Goal: Task Accomplishment & Management: Manage account settings

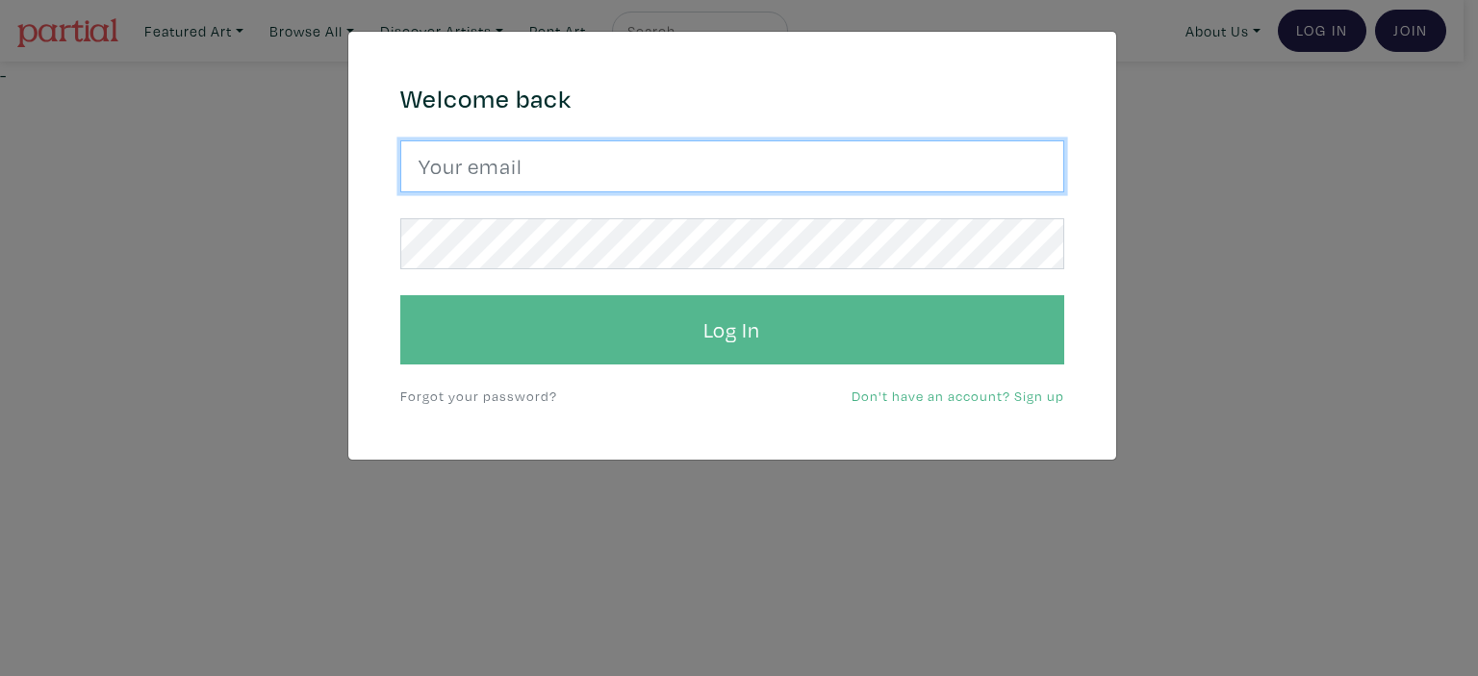
type input "vsaiko@gmail.com"
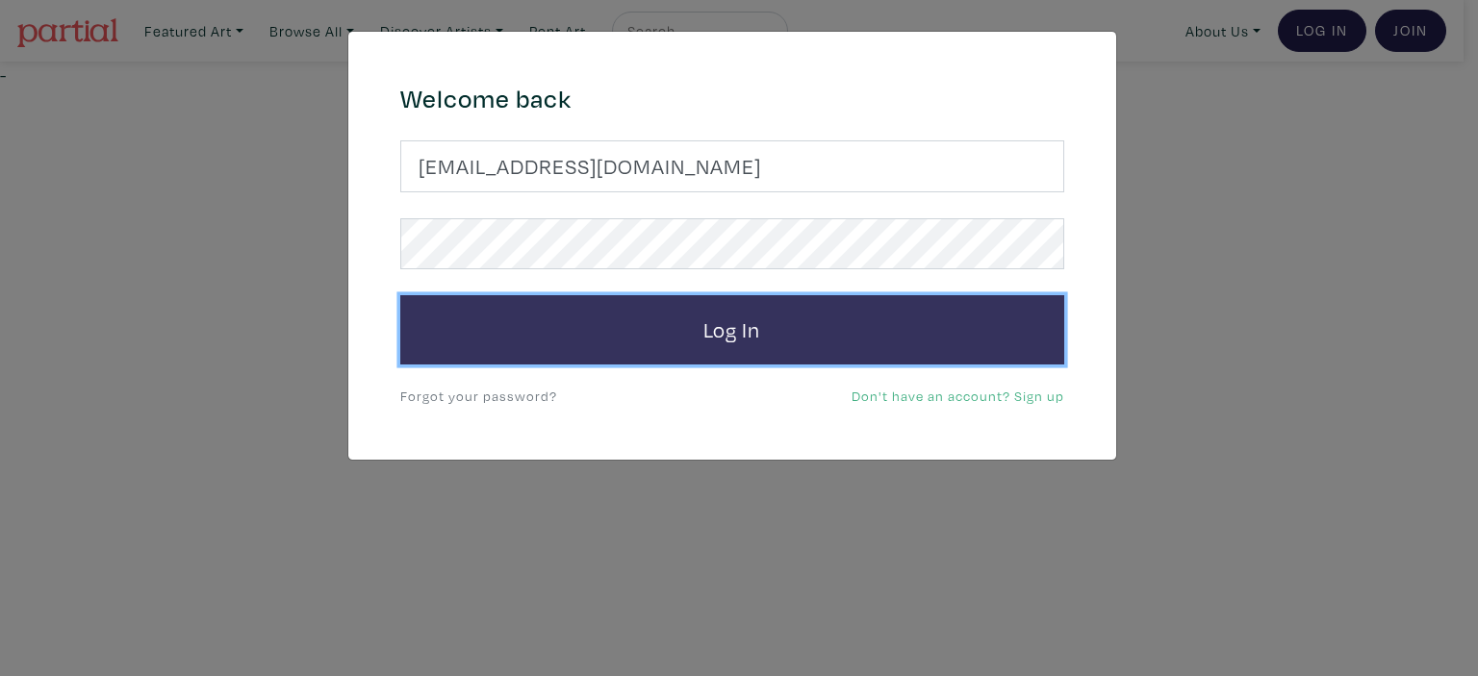
click at [1022, 353] on button "Log In" at bounding box center [732, 329] width 664 height 69
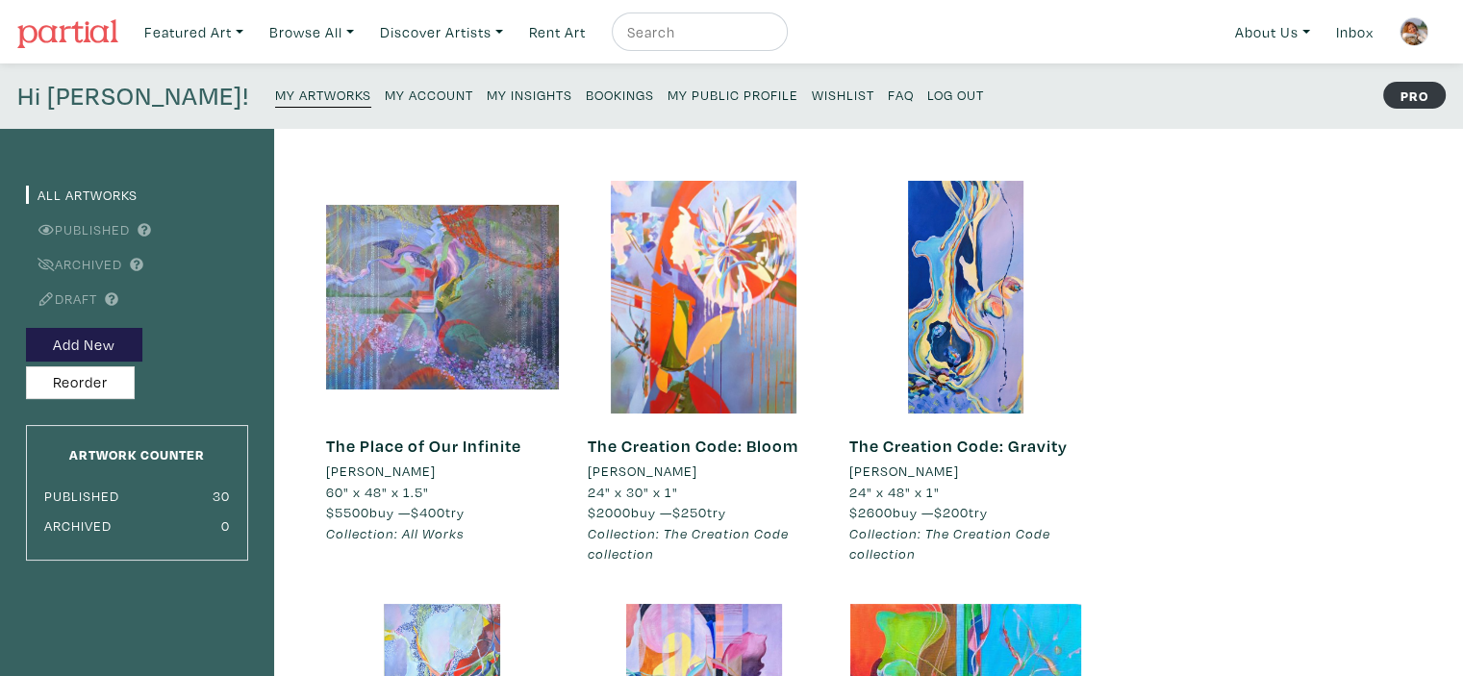
click at [487, 90] on small "My Insights" at bounding box center [530, 95] width 86 height 18
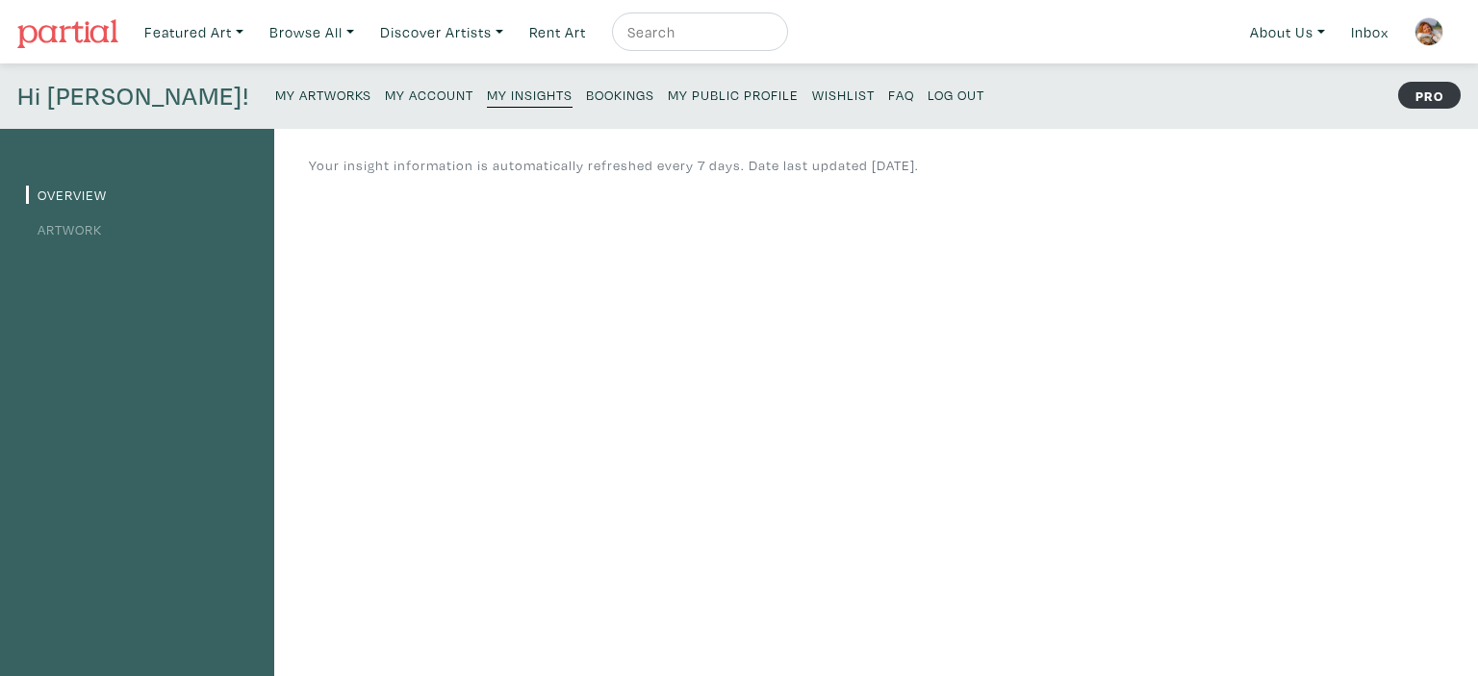
click at [928, 93] on small "Log Out" at bounding box center [956, 95] width 57 height 18
